Goal: Task Accomplishment & Management: Use online tool/utility

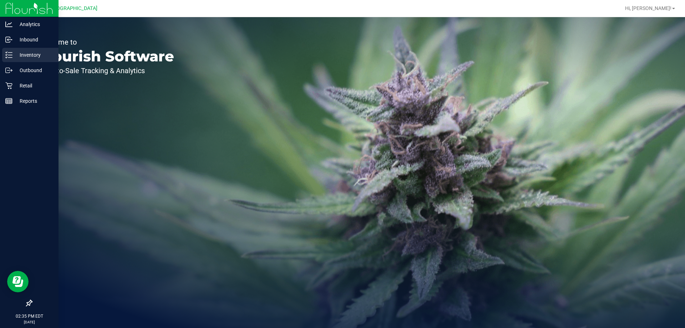
click at [13, 57] on p "Inventory" at bounding box center [33, 55] width 43 height 9
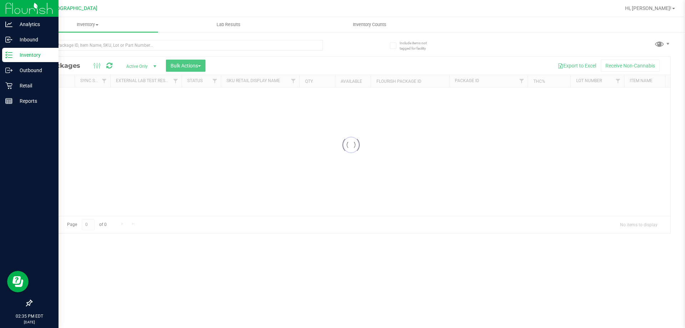
click at [92, 38] on div at bounding box center [190, 45] width 319 height 23
click at [92, 43] on input "text" at bounding box center [176, 45] width 291 height 11
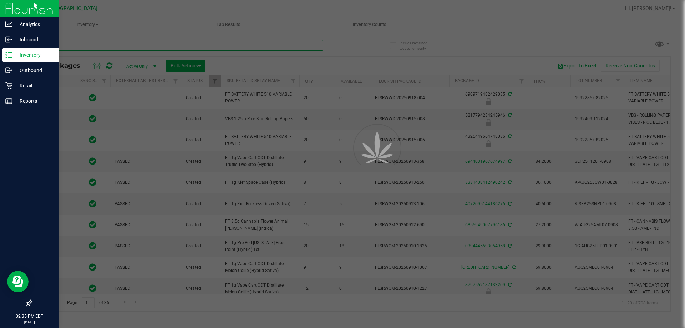
type input "grav"
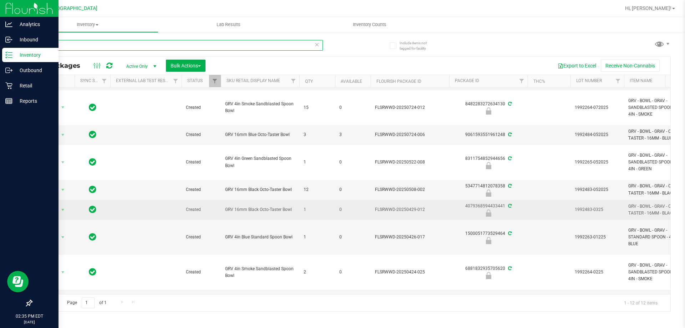
scroll to position [143, 0]
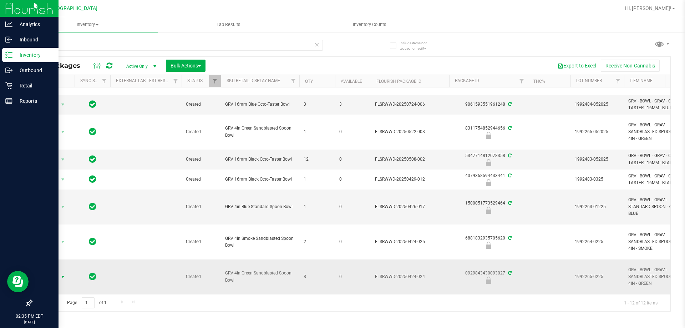
click at [64, 274] on span "select" at bounding box center [63, 277] width 6 height 6
click at [58, 263] on li "Unlock package" at bounding box center [62, 268] width 46 height 11
